Goal: Task Accomplishment & Management: Use online tool/utility

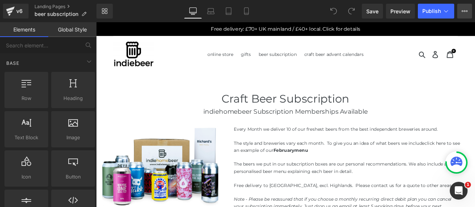
click at [472, 12] on button "View Live Page View with current Template Save Template to Library Schedule Pub…" at bounding box center [464, 11] width 15 height 15
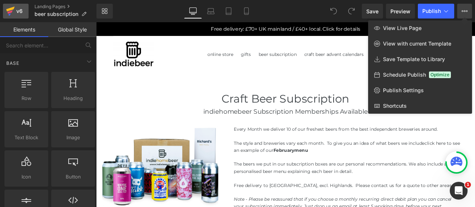
click at [21, 14] on div "v6" at bounding box center [19, 11] width 9 height 10
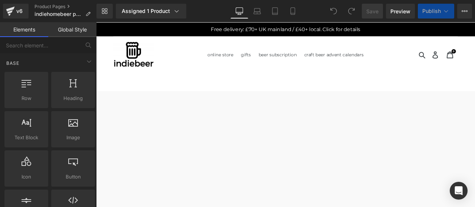
select select
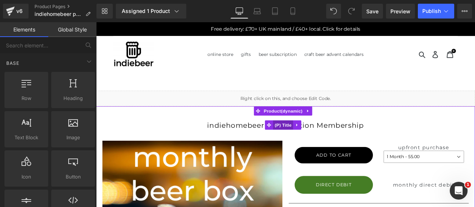
click at [318, 148] on span "(P) Title" at bounding box center [318, 144] width 24 height 11
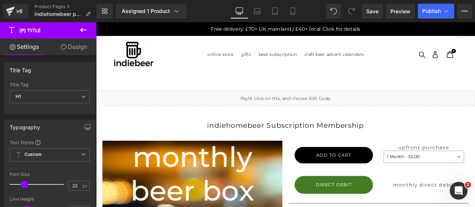
click at [88, 34] on icon at bounding box center [83, 30] width 9 height 9
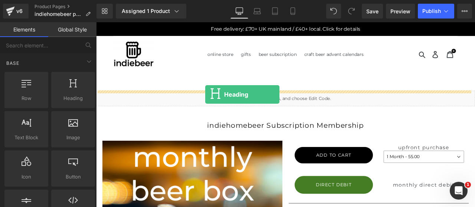
drag, startPoint x: 162, startPoint y: 115, endPoint x: 225, endPoint y: 108, distance: 63.4
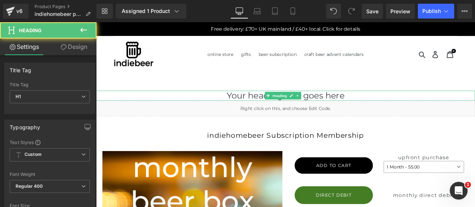
click at [354, 108] on h1 "Your heading text goes here" at bounding box center [320, 110] width 449 height 12
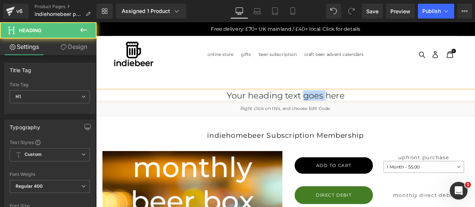
click at [354, 108] on h1 "Your heading text goes here" at bounding box center [320, 110] width 449 height 12
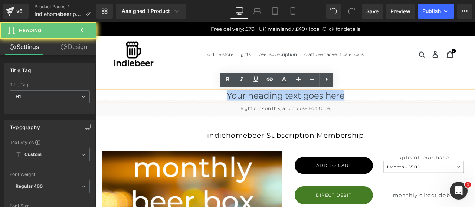
click at [354, 108] on h1 "Your heading text goes here" at bounding box center [320, 110] width 449 height 12
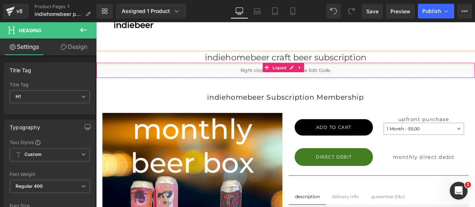
scroll to position [62, 0]
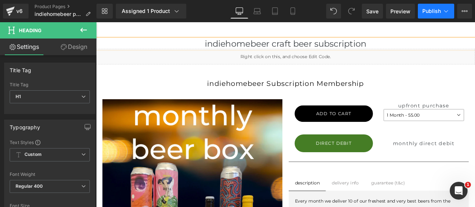
click at [431, 18] on button "Publish" at bounding box center [436, 11] width 36 height 15
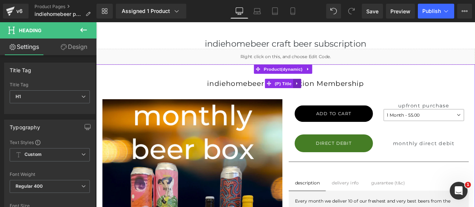
click at [334, 94] on icon at bounding box center [333, 94] width 1 height 3
click at [335, 95] on link at bounding box center [339, 94] width 10 height 11
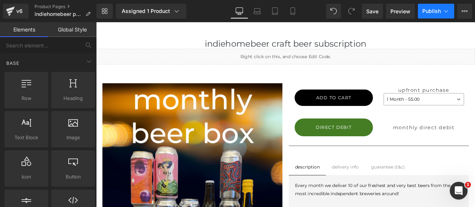
click at [429, 13] on span "Publish" at bounding box center [431, 11] width 19 height 6
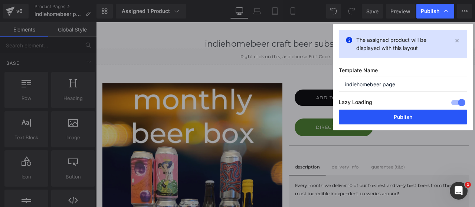
drag, startPoint x: 410, startPoint y: 113, endPoint x: 87, endPoint y: 95, distance: 323.0
click at [410, 113] on button "Publish" at bounding box center [403, 117] width 128 height 15
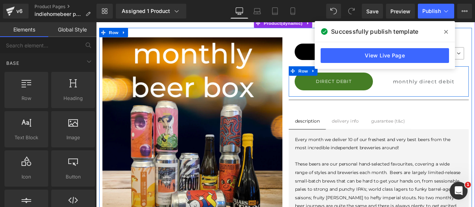
scroll to position [124, 0]
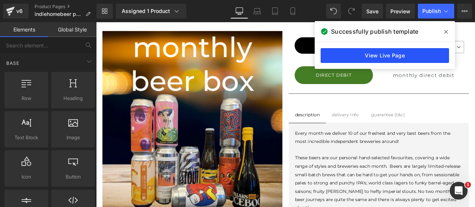
click at [388, 53] on link "View Live Page" at bounding box center [385, 55] width 128 height 15
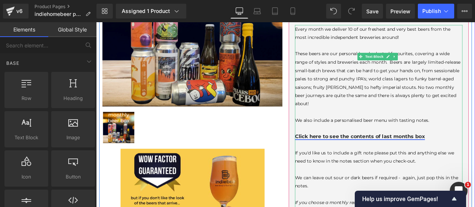
scroll to position [309, 0]
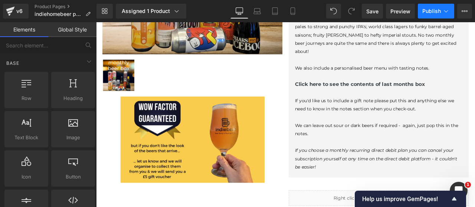
click at [431, 9] on span "Publish" at bounding box center [431, 11] width 19 height 6
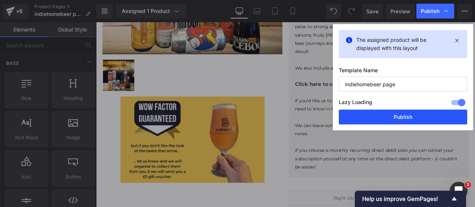
click at [392, 114] on button "Publish" at bounding box center [403, 117] width 128 height 15
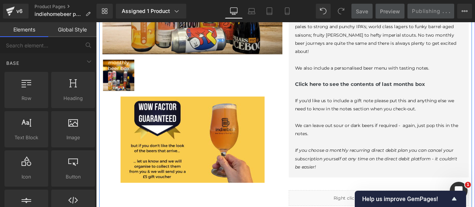
scroll to position [0, 0]
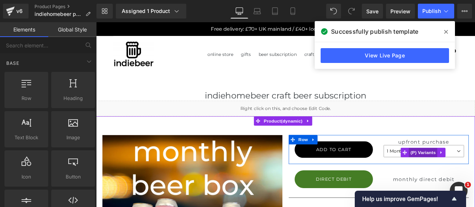
click at [475, 179] on span "(P) Variants" at bounding box center [484, 176] width 34 height 11
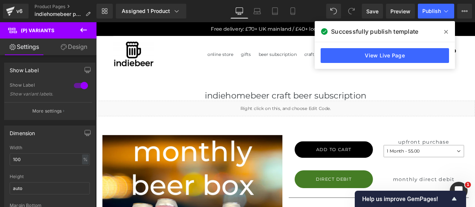
click at [69, 52] on link "Design" at bounding box center [74, 47] width 48 height 17
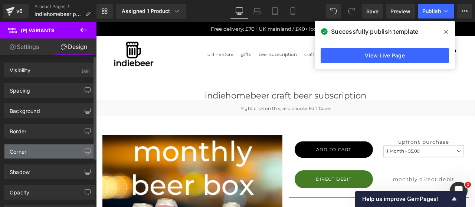
click at [30, 155] on div "Corner" at bounding box center [49, 152] width 91 height 14
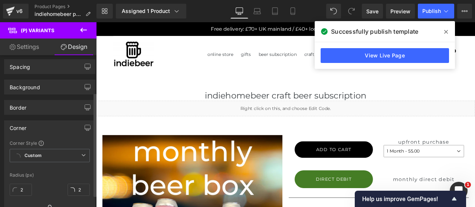
scroll to position [62, 0]
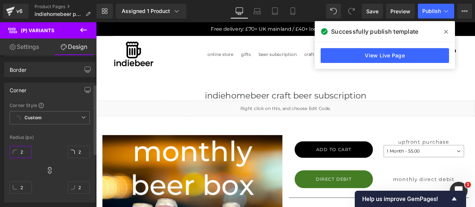
click at [24, 152] on input "2" at bounding box center [21, 152] width 22 height 12
type input "20"
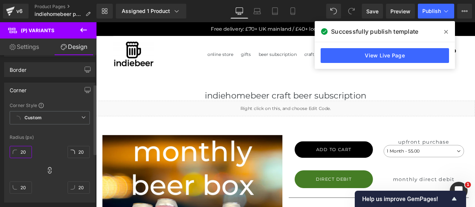
type input "20"
click at [21, 88] on div "Corner" at bounding box center [18, 88] width 17 height 10
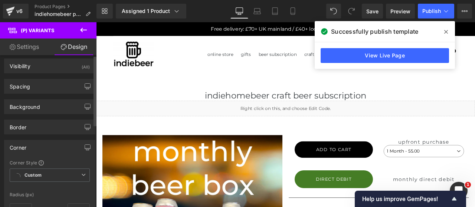
scroll to position [0, 0]
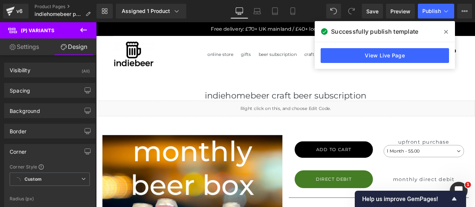
click at [36, 48] on link "Settings" at bounding box center [24, 47] width 48 height 17
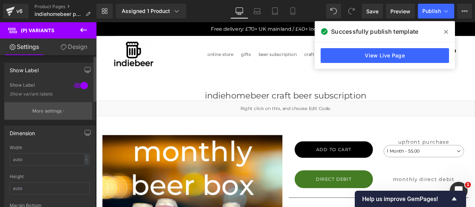
click at [65, 109] on button "More settings" at bounding box center [48, 110] width 88 height 17
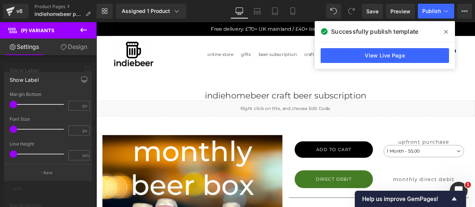
click at [79, 47] on link "Design" at bounding box center [74, 47] width 48 height 17
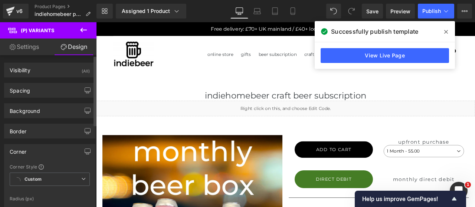
click at [63, 149] on div "Corner" at bounding box center [49, 152] width 91 height 14
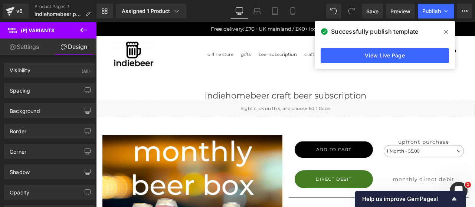
click at [30, 49] on link "Settings" at bounding box center [24, 47] width 48 height 17
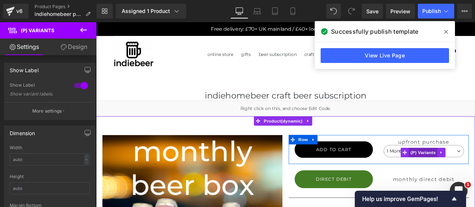
click at [475, 176] on span "(P) Variants" at bounding box center [484, 176] width 34 height 11
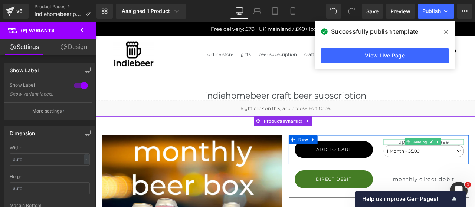
click at [475, 164] on span "Heading" at bounding box center [480, 164] width 20 height 9
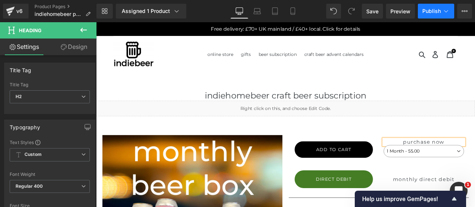
click at [431, 9] on span "Publish" at bounding box center [431, 11] width 19 height 6
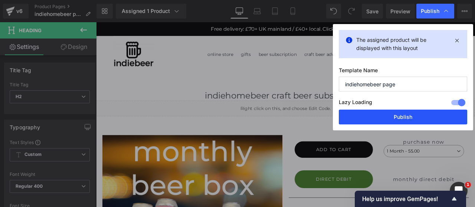
click at [408, 117] on button "Publish" at bounding box center [403, 117] width 128 height 15
